Goal: Information Seeking & Learning: Learn about a topic

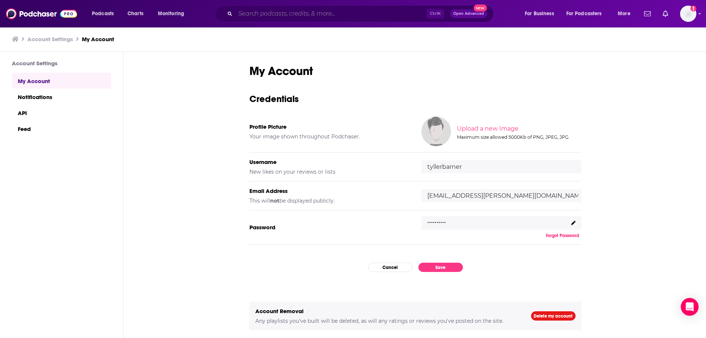
click at [272, 13] on input "Search podcasts, credits, & more..." at bounding box center [330, 14] width 191 height 12
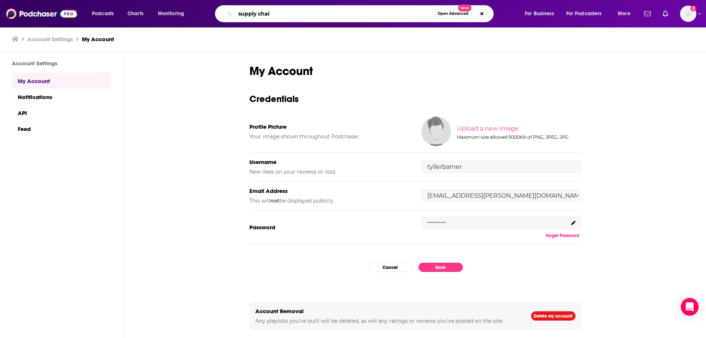
type input "supply chain"
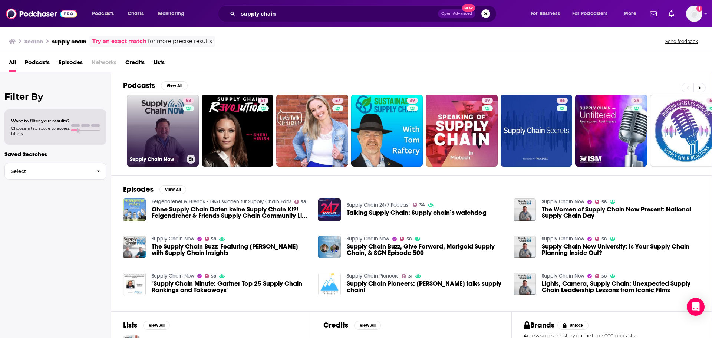
click at [165, 112] on link "58 Supply Chain Now" at bounding box center [163, 131] width 72 height 72
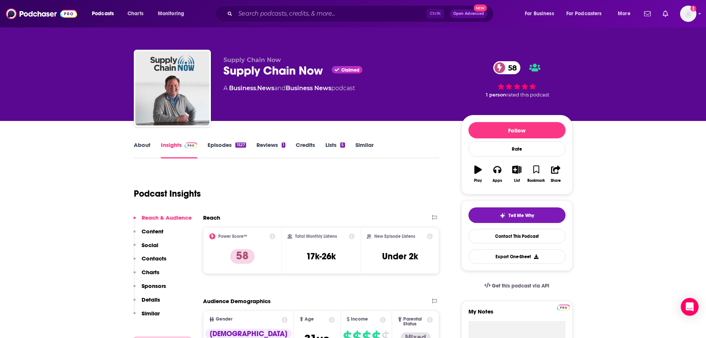
click at [141, 148] on link "About" at bounding box center [142, 149] width 17 height 17
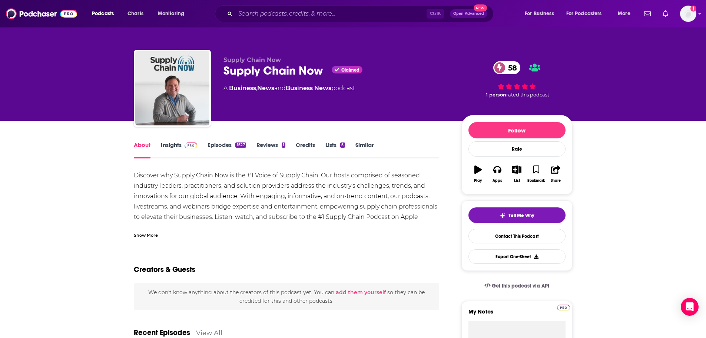
click at [218, 150] on link "Episodes 1527" at bounding box center [227, 149] width 38 height 17
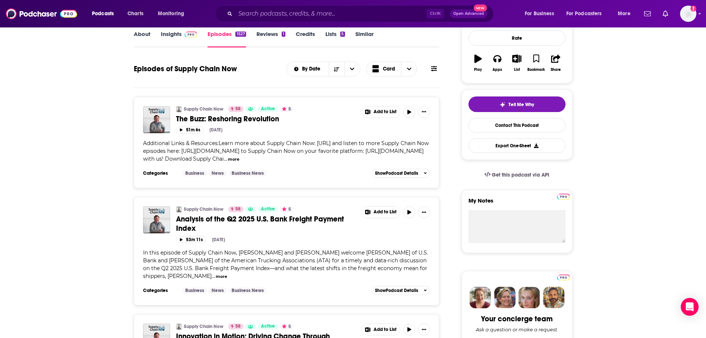
scroll to position [111, 0]
click at [228, 162] on button "more" at bounding box center [233, 159] width 11 height 6
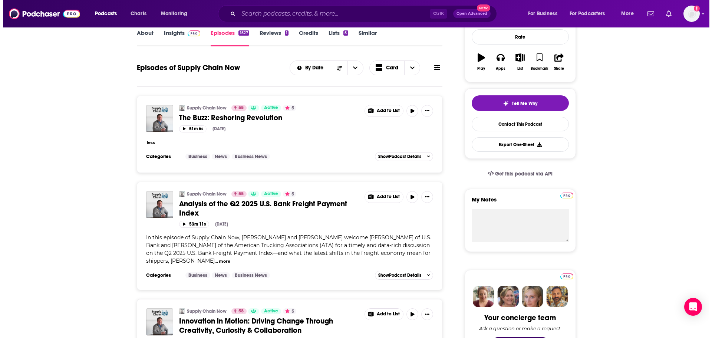
scroll to position [0, 0]
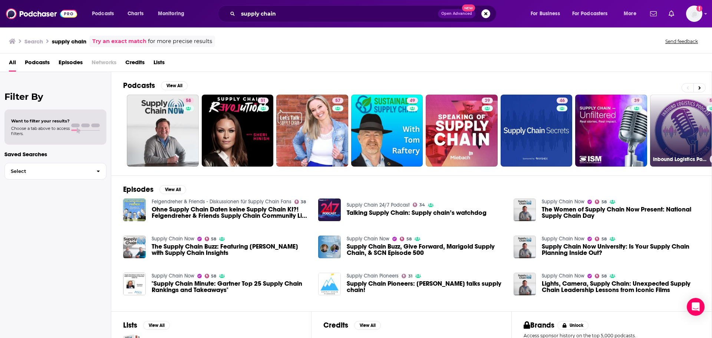
click at [689, 127] on link "51 Inbound Logistics Podcast: Supply Chain Reactions" at bounding box center [686, 131] width 72 height 72
